Goal: Task Accomplishment & Management: Manage account settings

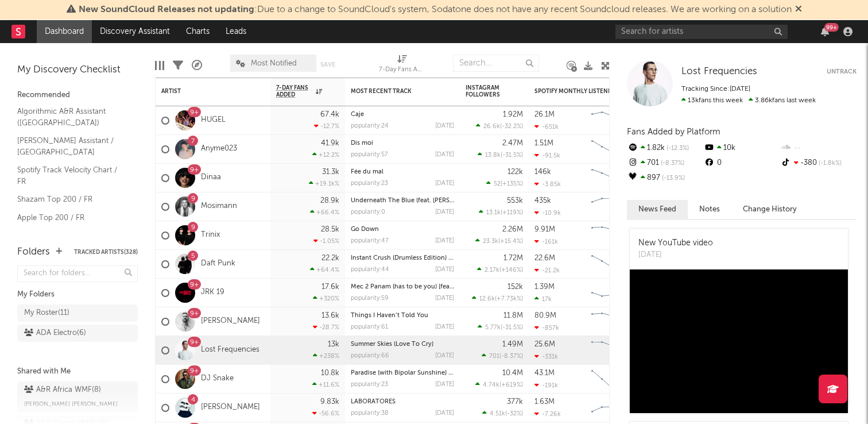
click at [685, 39] on div "99 +" at bounding box center [736, 31] width 241 height 23
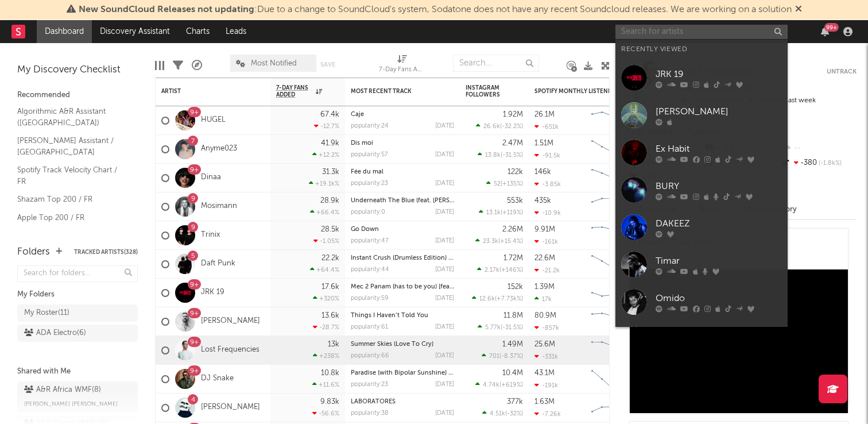
paste input "[URL][DOMAIN_NAME]"
click at [662, 29] on input "text" at bounding box center [702, 32] width 172 height 14
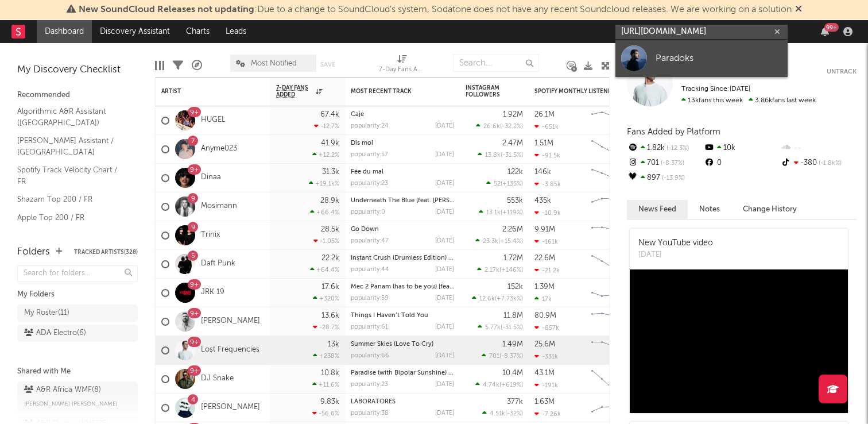
type input "[URL][DOMAIN_NAME]"
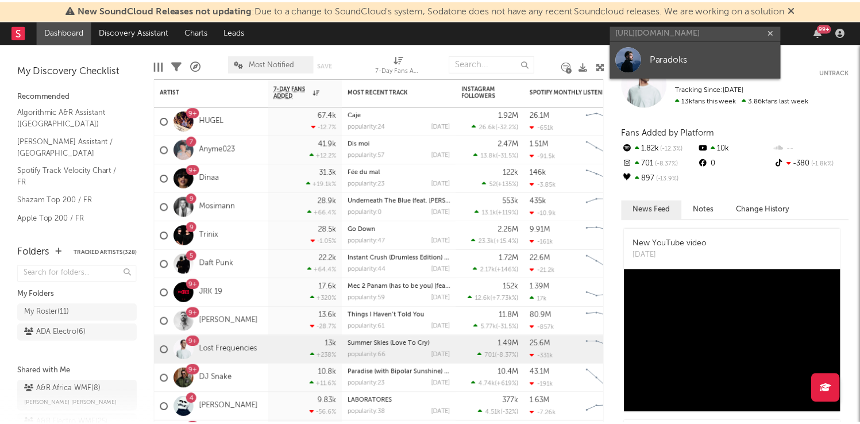
scroll to position [0, 0]
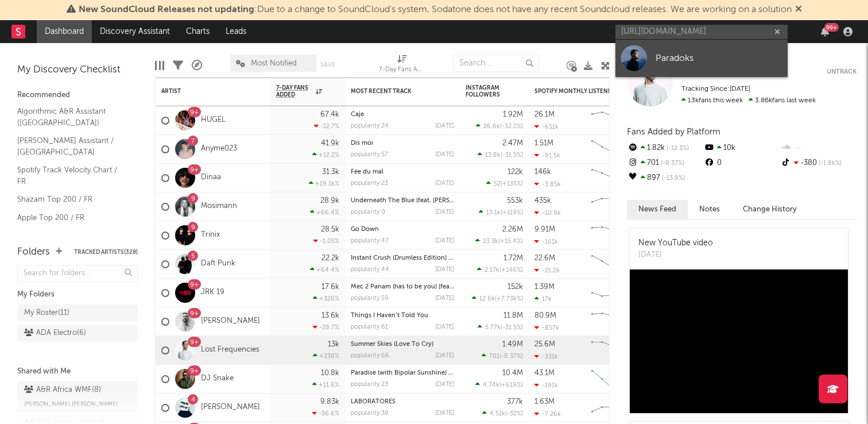
click at [658, 63] on div "Paradoks" at bounding box center [719, 58] width 126 height 14
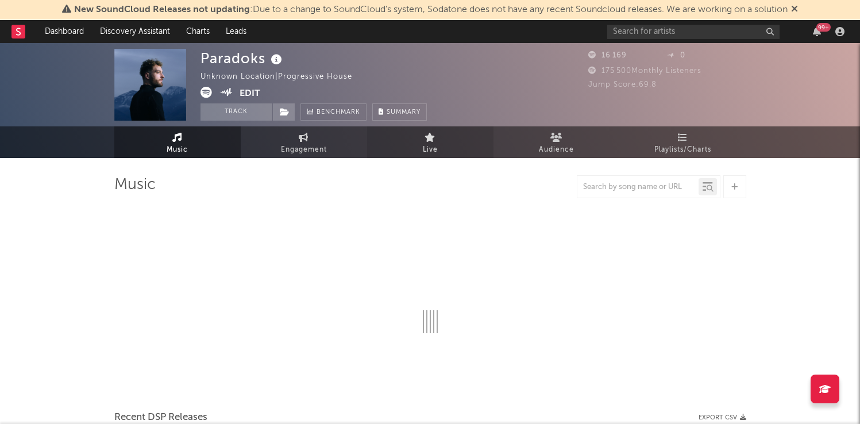
select select "6m"
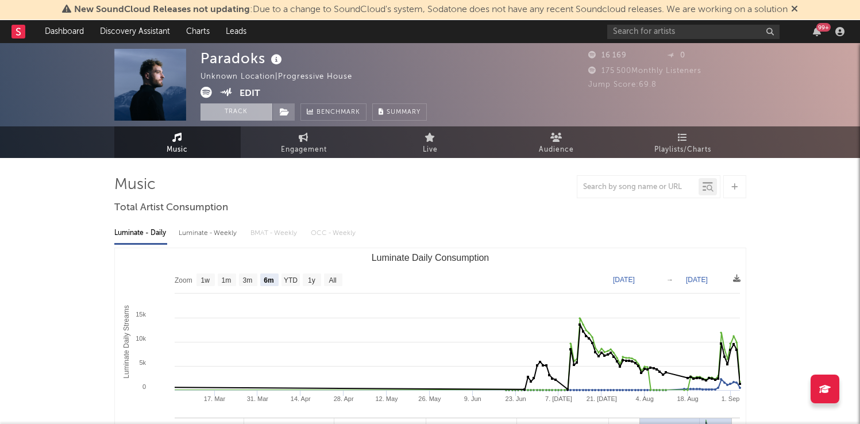
click at [235, 114] on button "Track" at bounding box center [236, 111] width 72 height 17
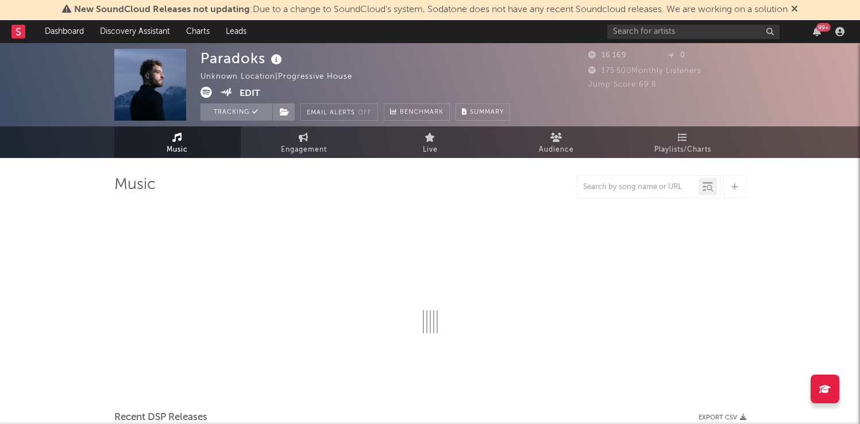
select select "6m"
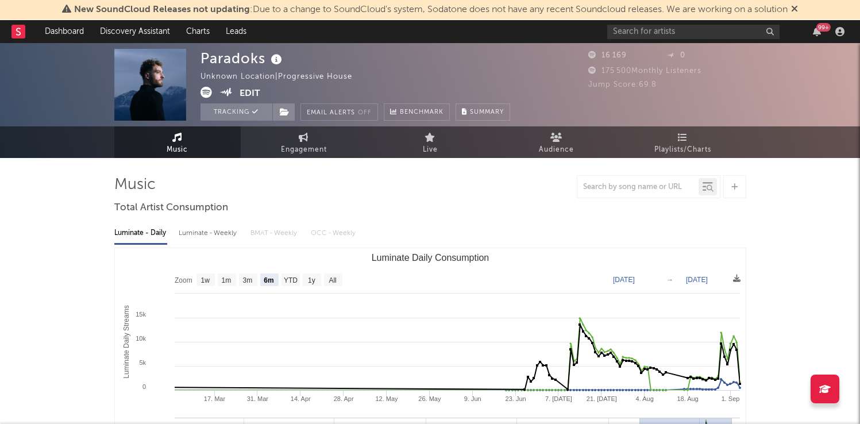
click at [151, 99] on img at bounding box center [150, 85] width 72 height 72
click at [156, 67] on img at bounding box center [150, 85] width 72 height 72
click at [256, 94] on button "Edit" at bounding box center [249, 94] width 21 height 14
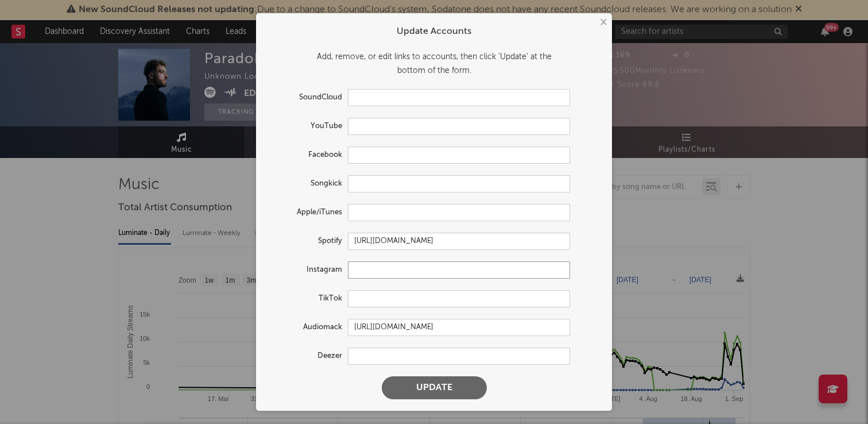
click at [371, 275] on input "text" at bounding box center [459, 269] width 222 height 17
paste input "[URL][DOMAIN_NAME][DOMAIN_NAME]"
type input "[URL][DOMAIN_NAME][DOMAIN_NAME]"
click at [372, 217] on input "text" at bounding box center [459, 212] width 222 height 17
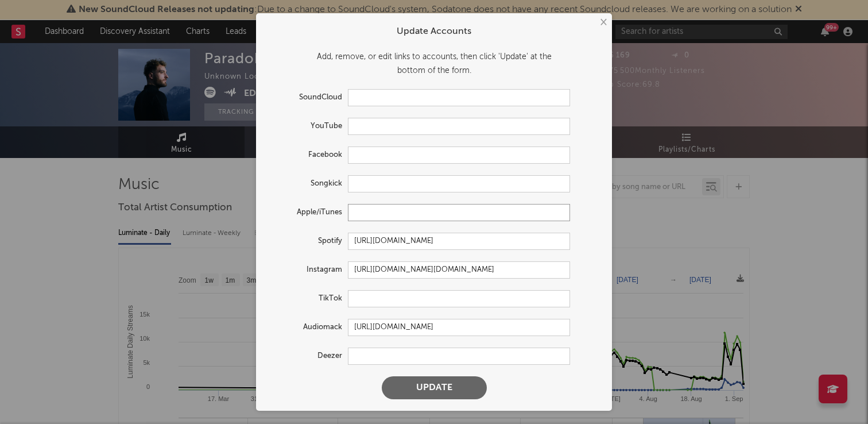
paste input "[URL][DOMAIN_NAME]"
type input "[URL][DOMAIN_NAME]"
click at [401, 385] on button "Update" at bounding box center [434, 387] width 105 height 23
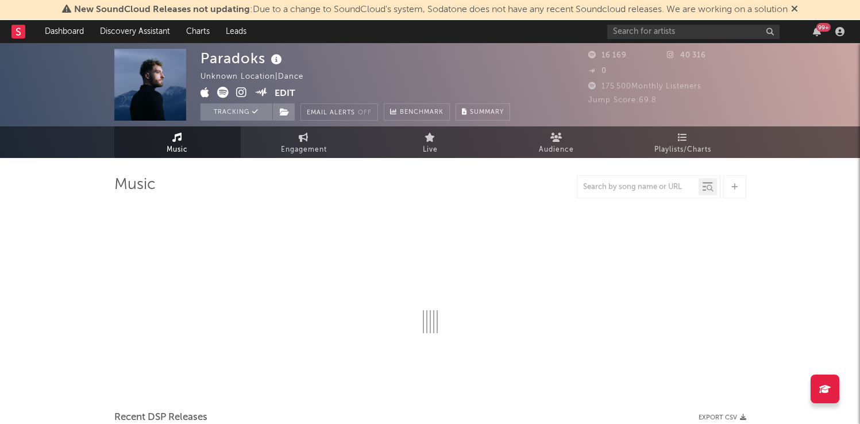
select select "6m"
